Goal: Navigation & Orientation: Find specific page/section

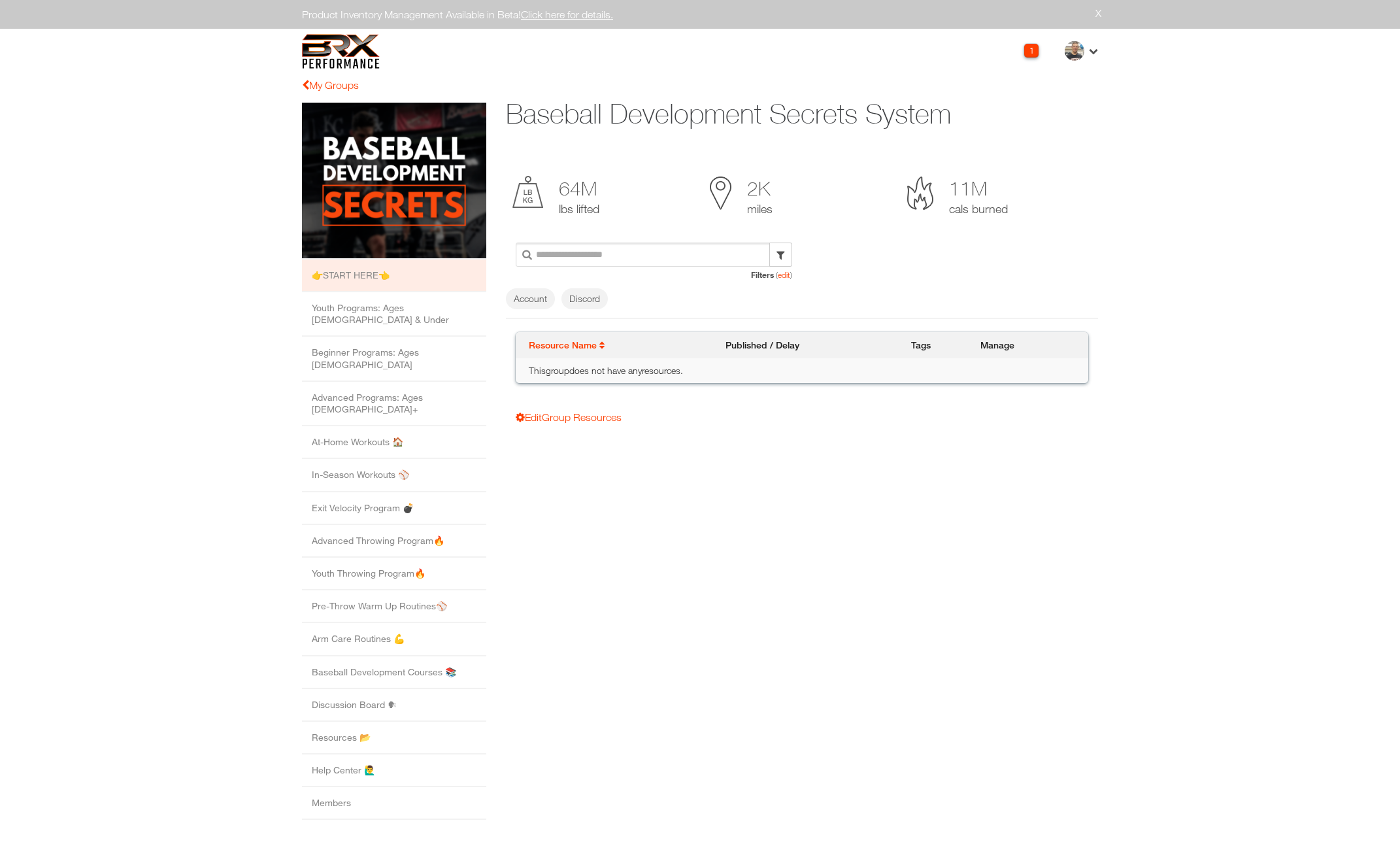
scroll to position [1, 0]
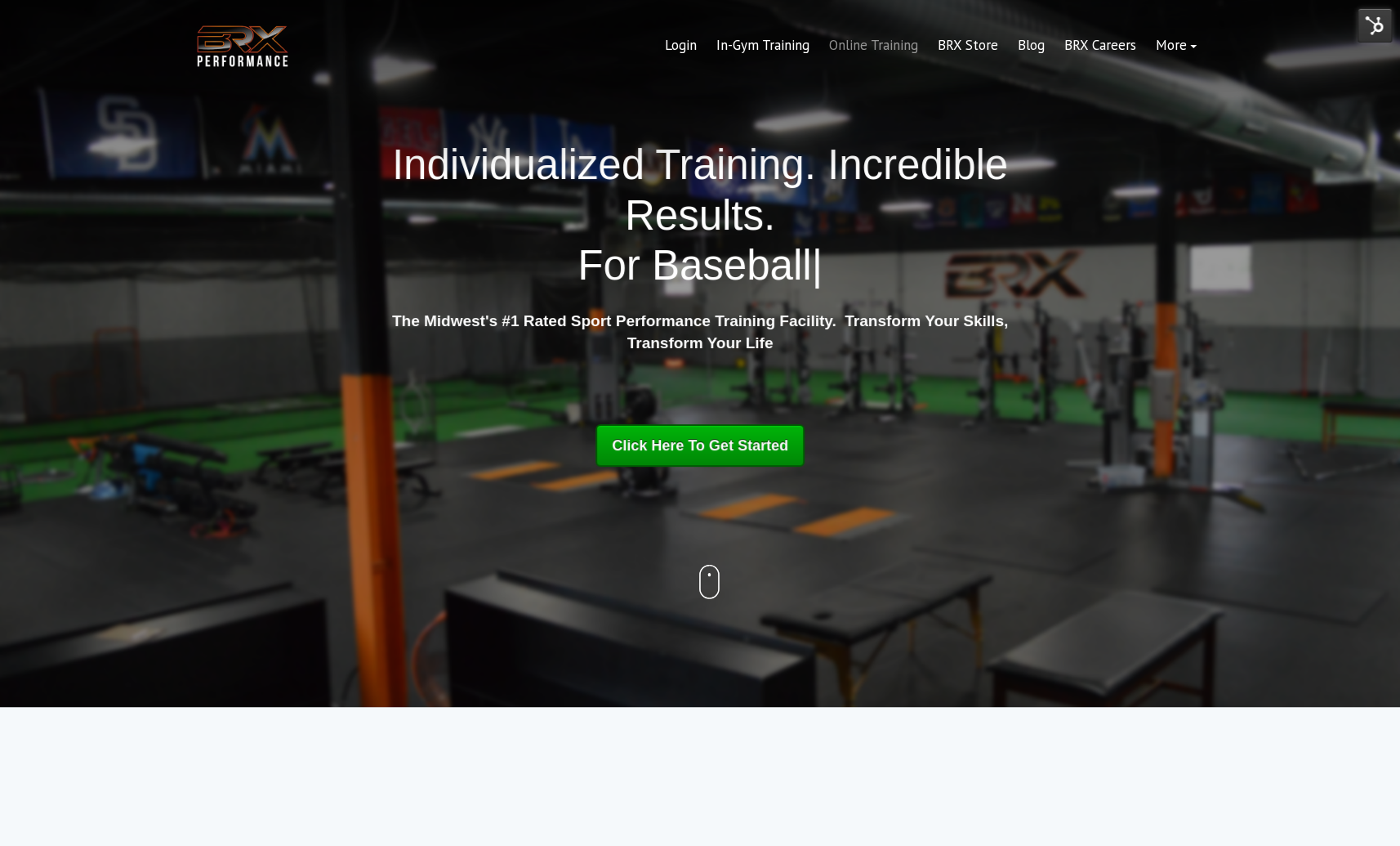
click at [873, 41] on link "Online Training" at bounding box center [873, 46] width 109 height 39
